Goal: Transaction & Acquisition: Subscribe to service/newsletter

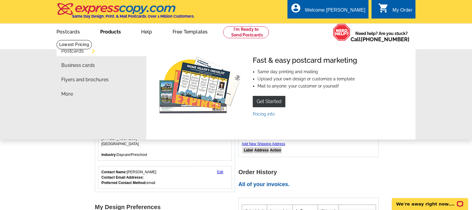
click at [116, 33] on link "Products" at bounding box center [111, 31] width 40 height 14
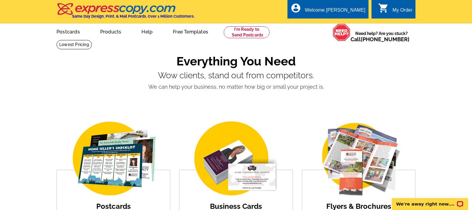
click at [307, 72] on p "Wow clients, stand out from competitors." at bounding box center [236, 76] width 359 height 10
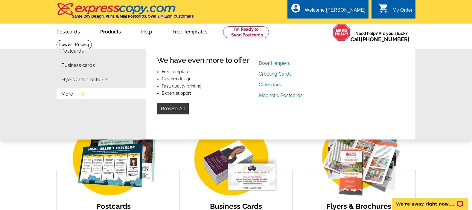
click at [67, 92] on link "More" at bounding box center [67, 94] width 12 height 5
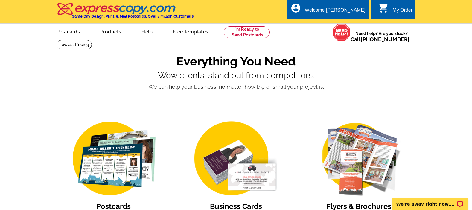
click at [143, 8] on img at bounding box center [117, 9] width 120 height 13
